Goal: Information Seeking & Learning: Learn about a topic

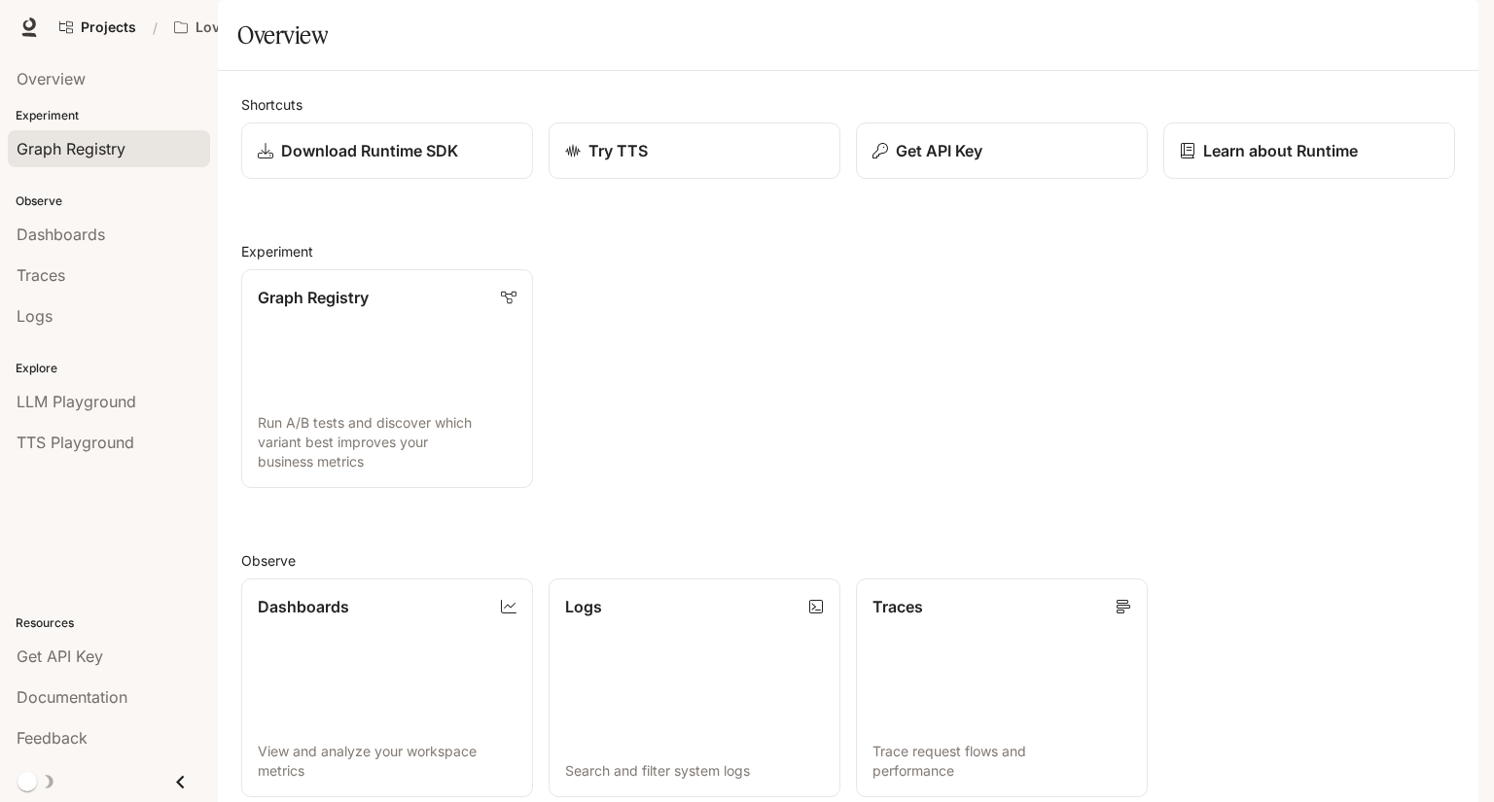
click at [116, 141] on span "Graph Registry" at bounding box center [71, 148] width 109 height 23
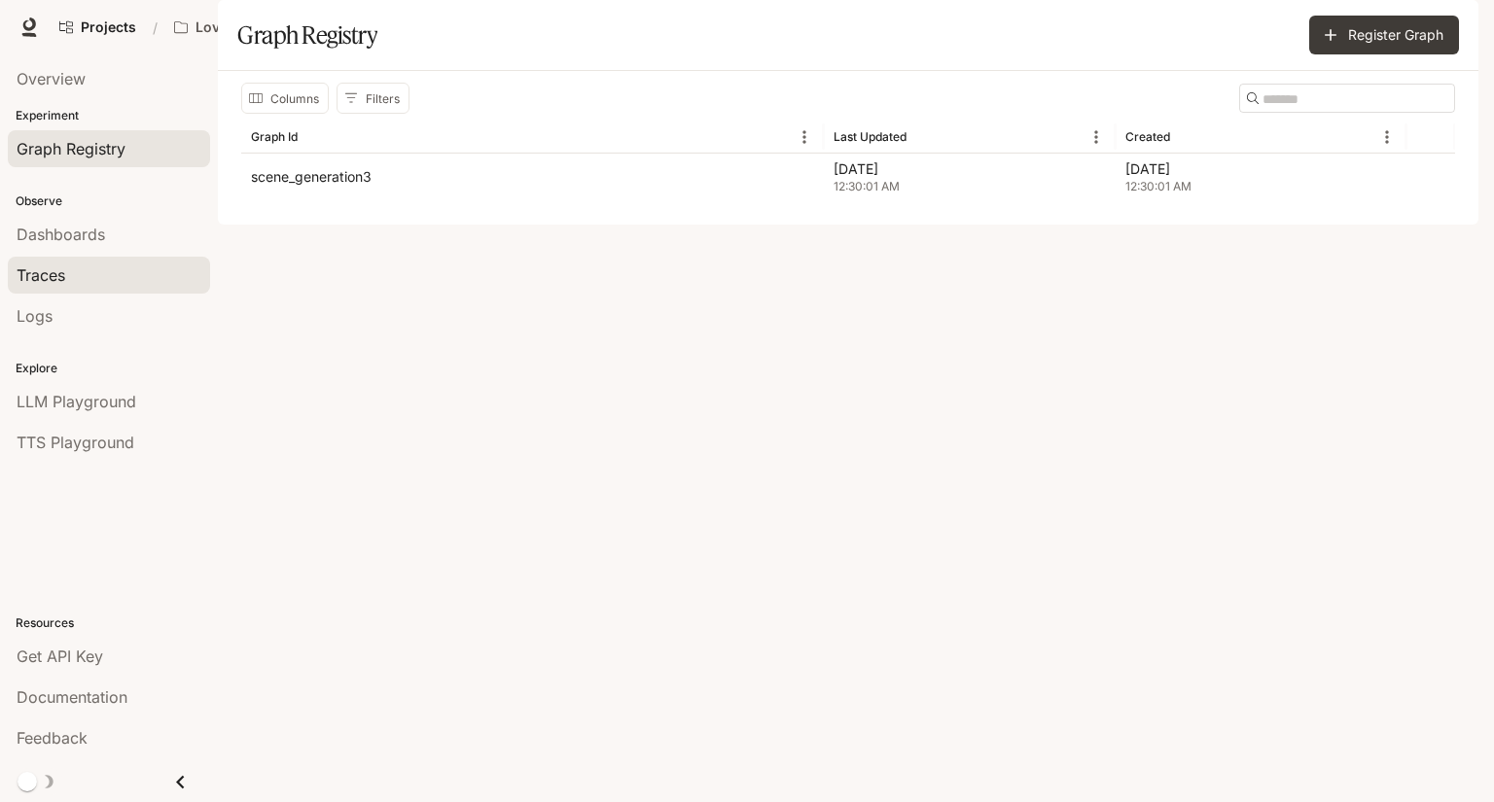
click at [102, 275] on div "Traces" at bounding box center [109, 275] width 185 height 23
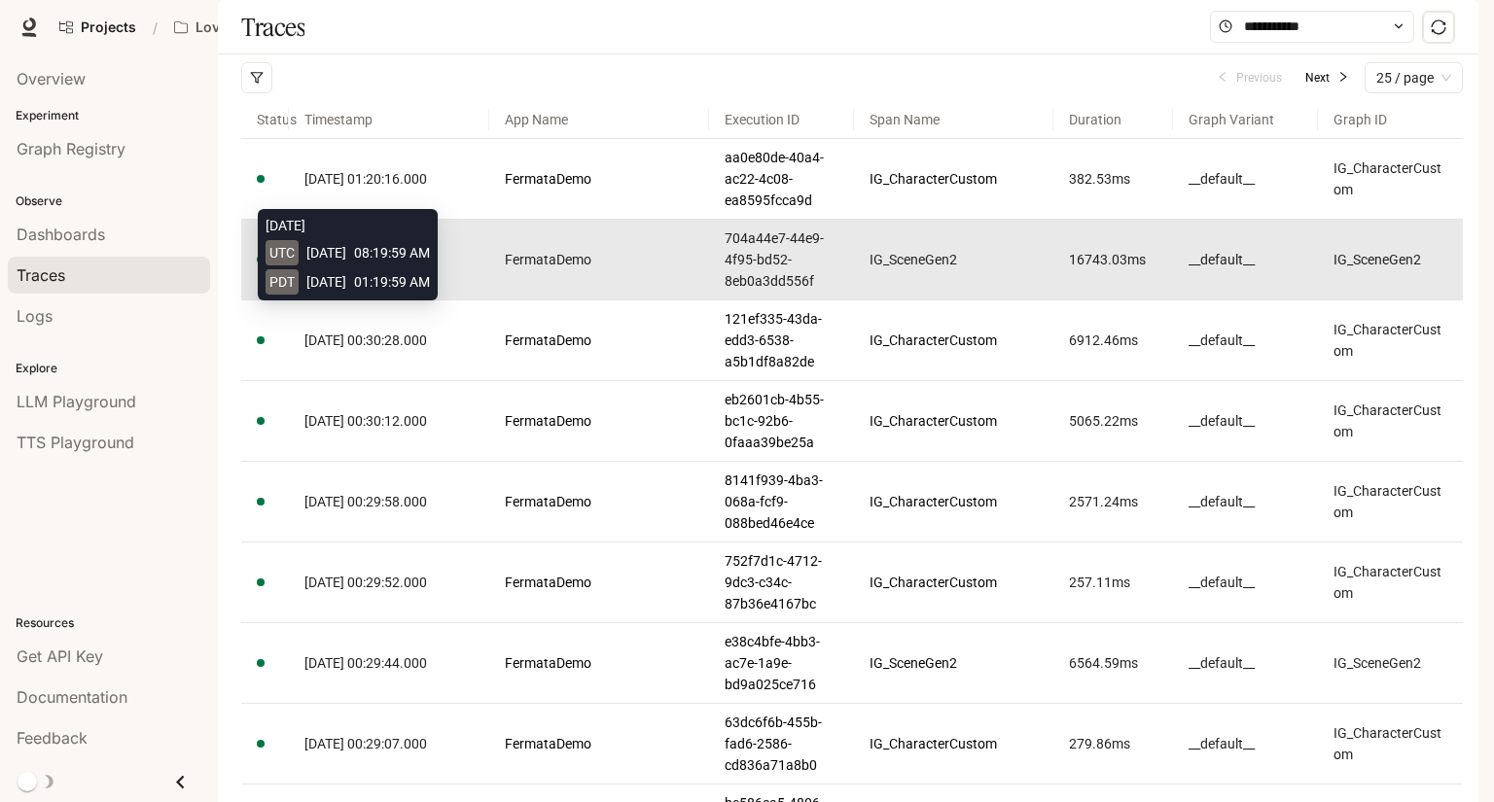
click at [418, 267] on span "[DATE] 01:19:59.000" at bounding box center [365, 260] width 123 height 16
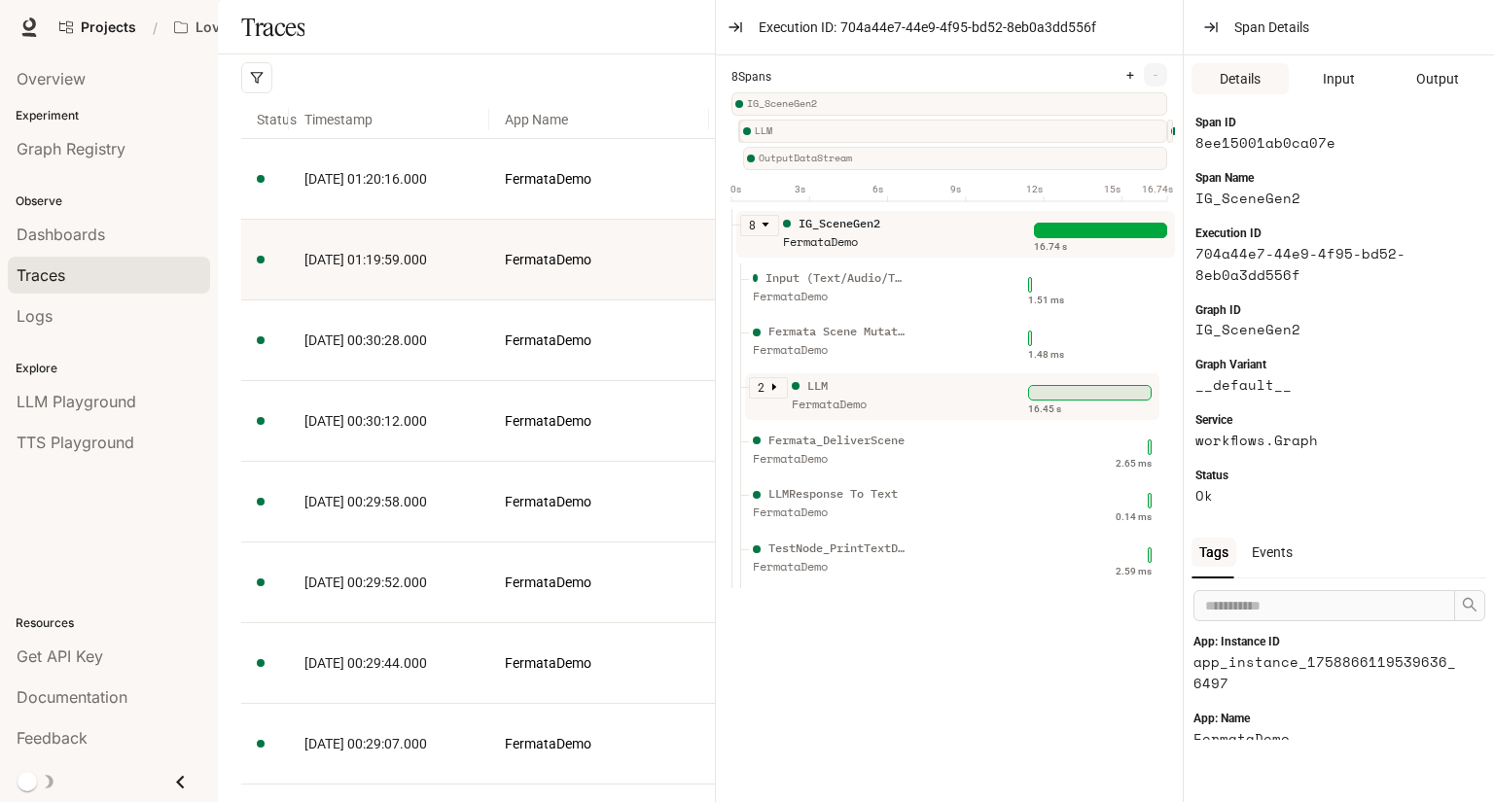
click at [772, 391] on icon "caret-right" at bounding box center [774, 387] width 4 height 7
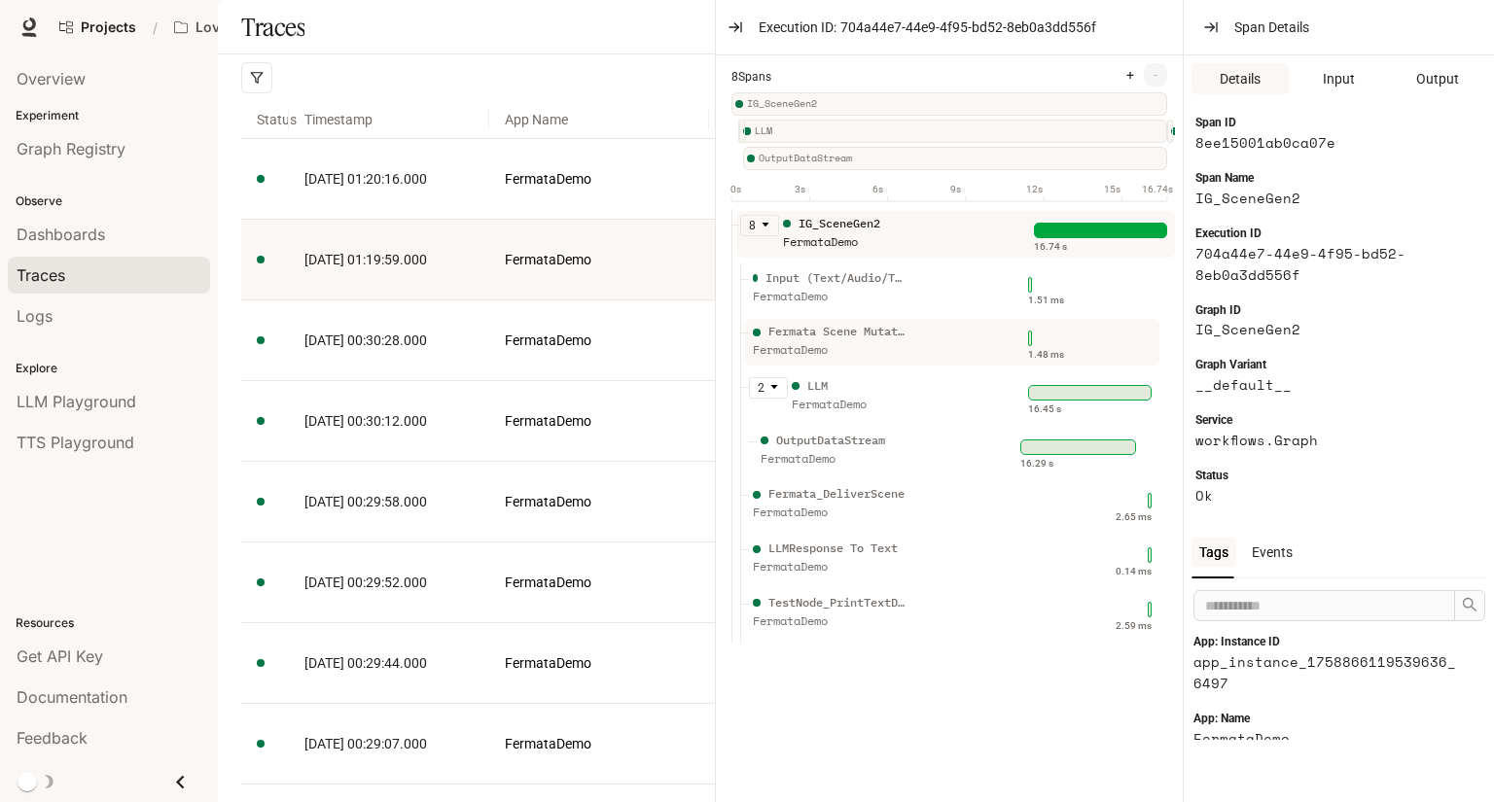
click at [913, 353] on div "Fermata Scene Mutation FermataDemo" at bounding box center [887, 347] width 277 height 49
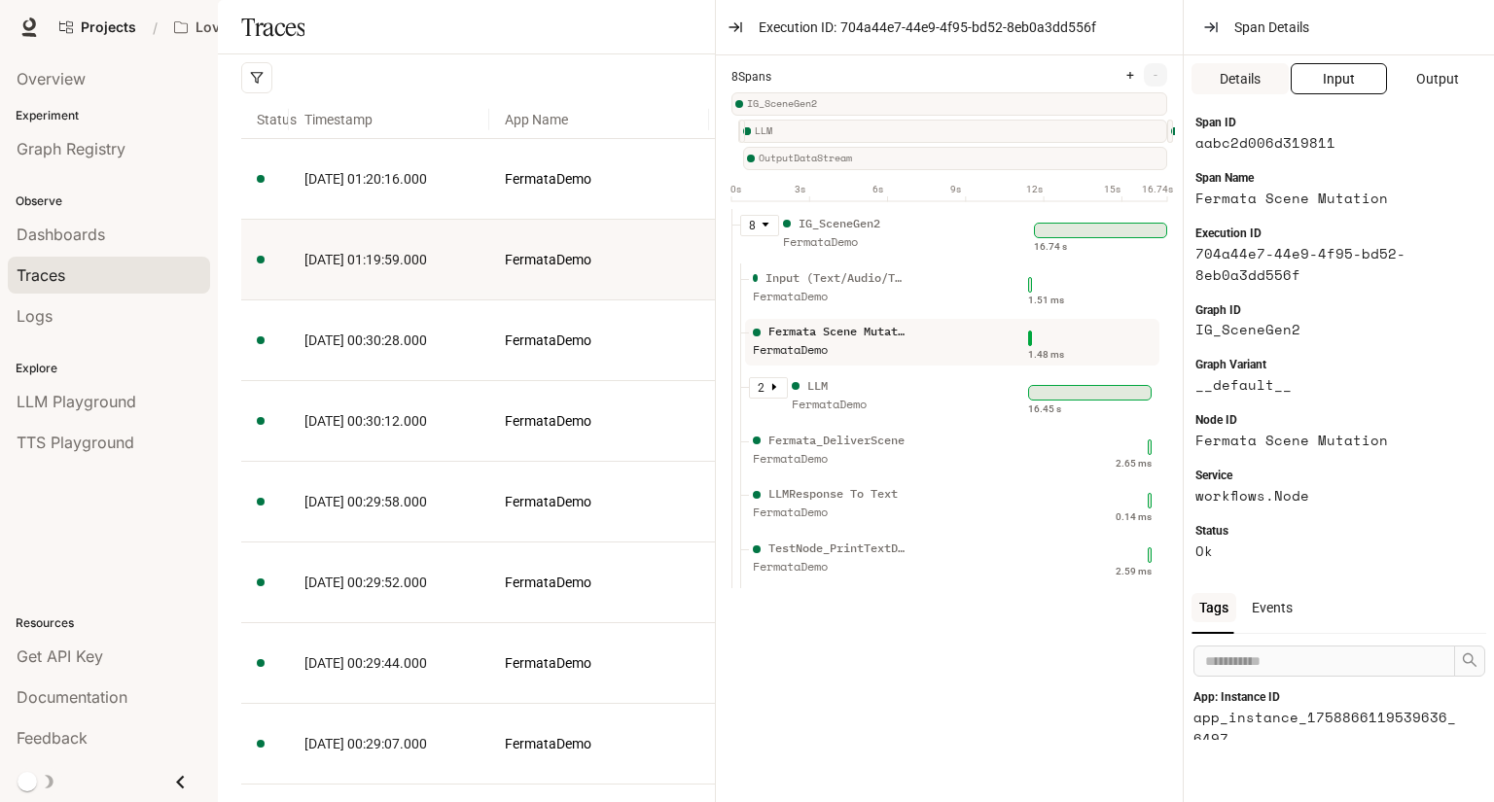
click at [1348, 71] on span "Input" at bounding box center [1339, 78] width 32 height 21
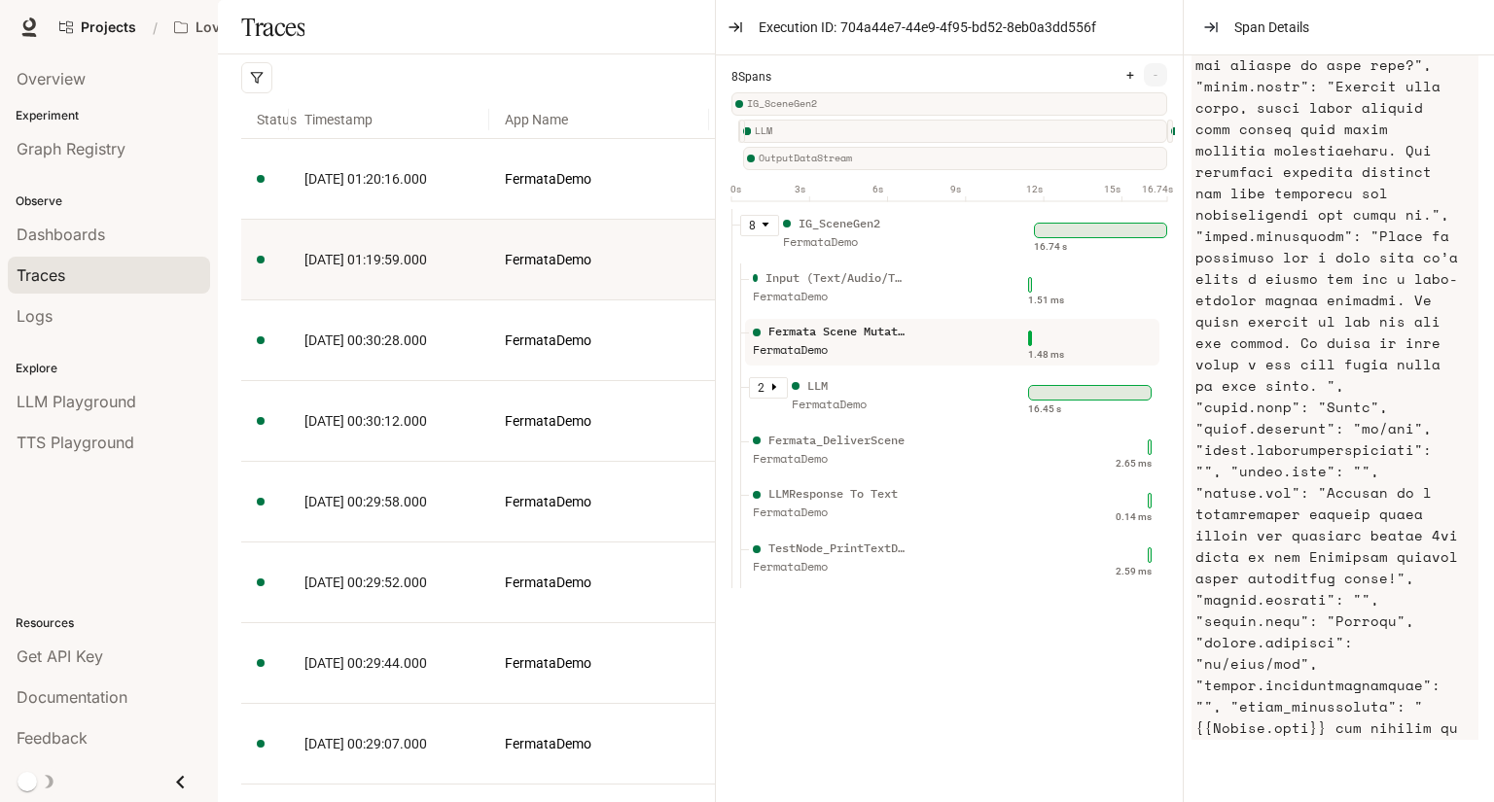
scroll to position [923, 0]
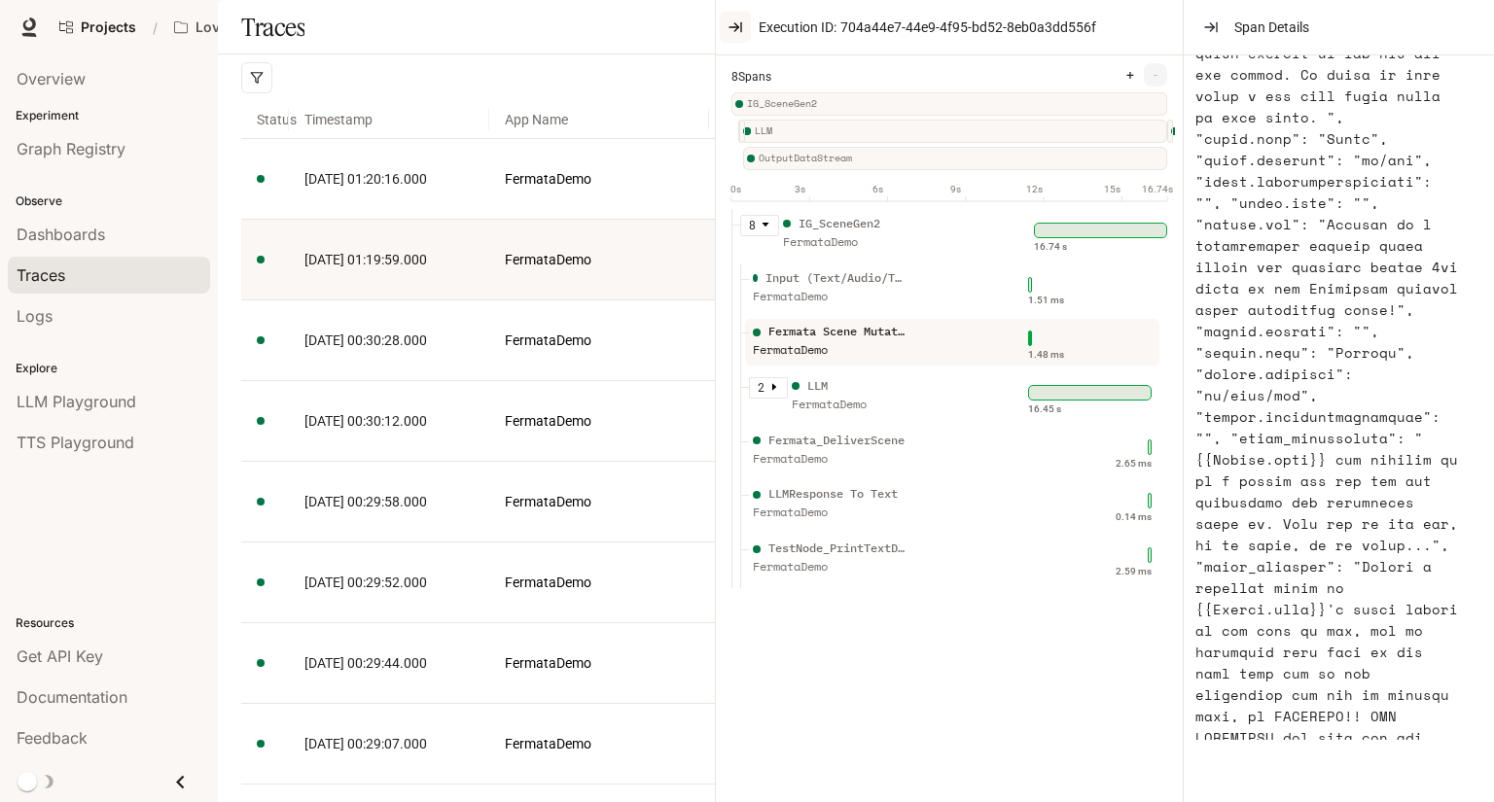
click at [735, 30] on icon "button" at bounding box center [736, 27] width 4 height 8
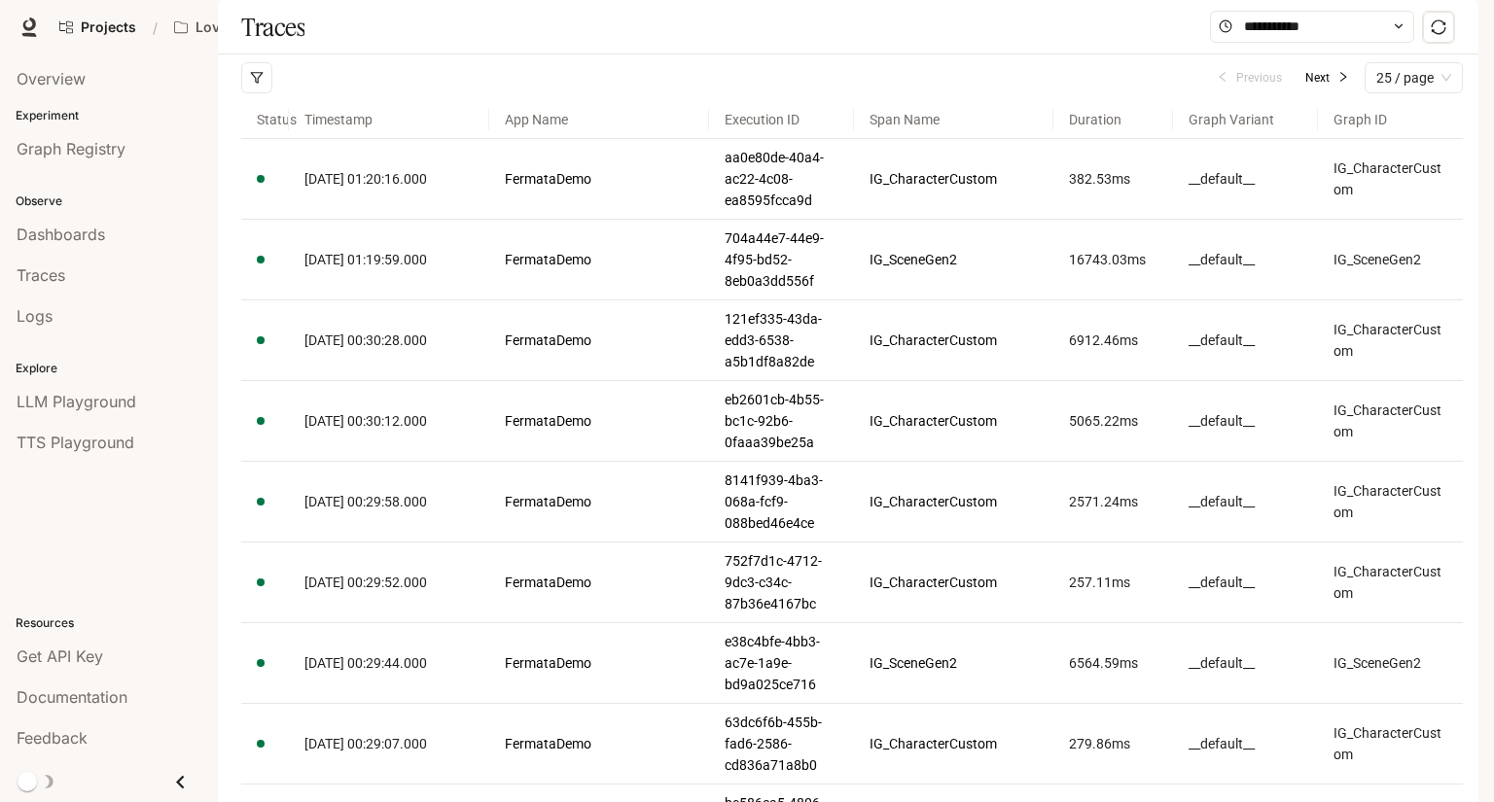
click at [1316, 19] on span "Documentation" at bounding box center [1322, 28] width 96 height 24
